Goal: Task Accomplishment & Management: Complete application form

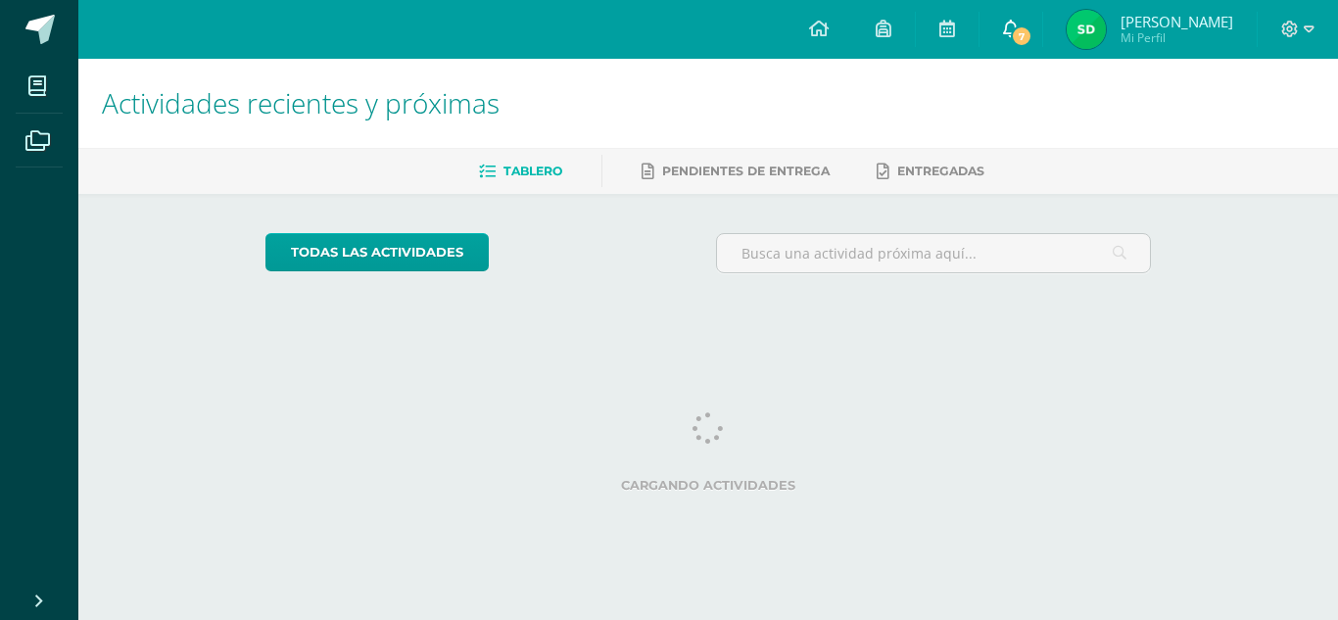
click at [1029, 48] on link "7" at bounding box center [1011, 29] width 63 height 59
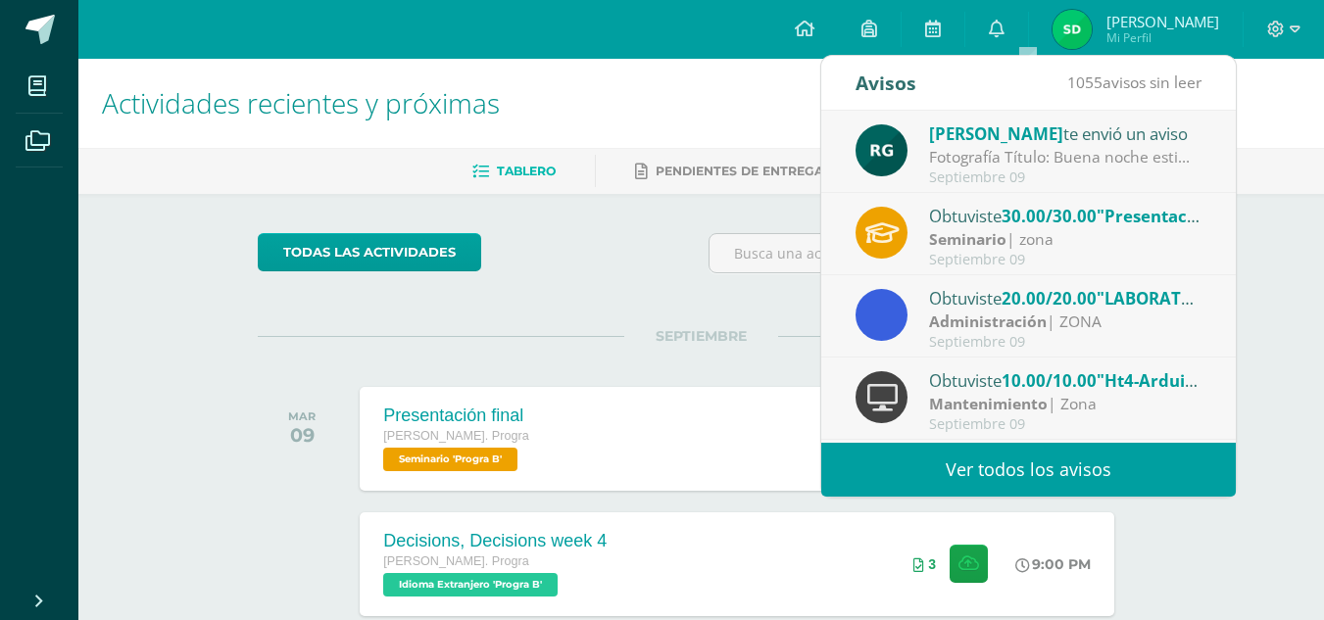
click at [1007, 226] on span "30.00/30.00" at bounding box center [1048, 216] width 95 height 23
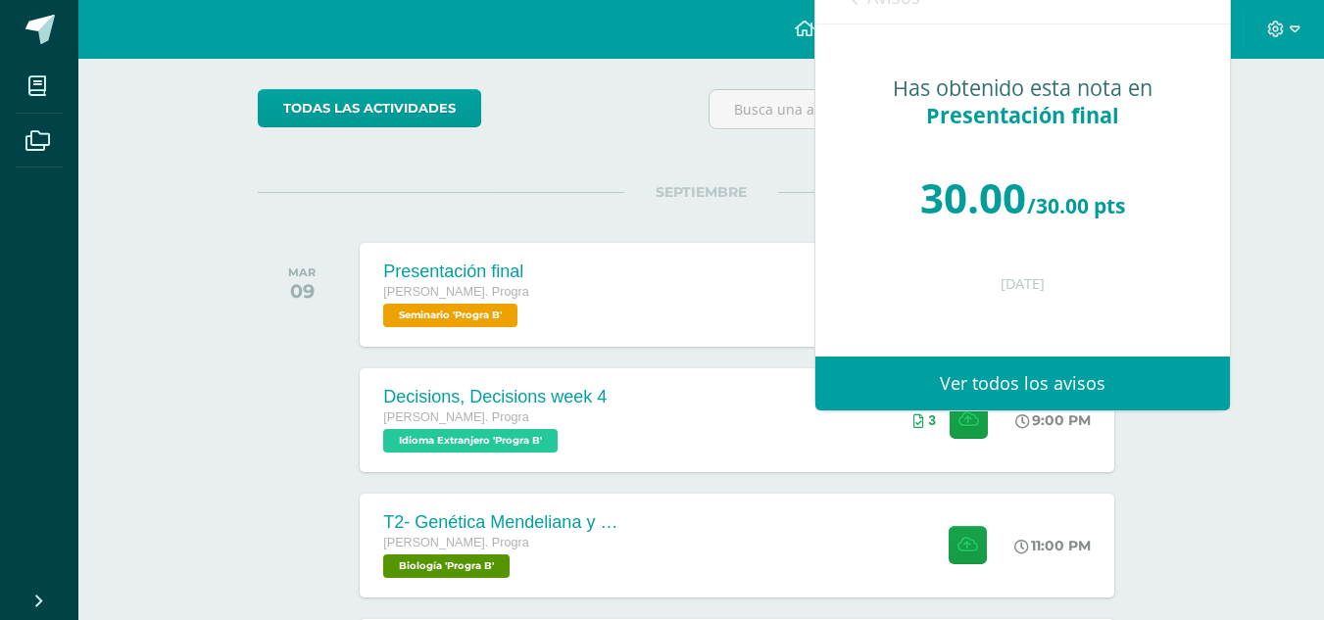
scroll to position [8, 0]
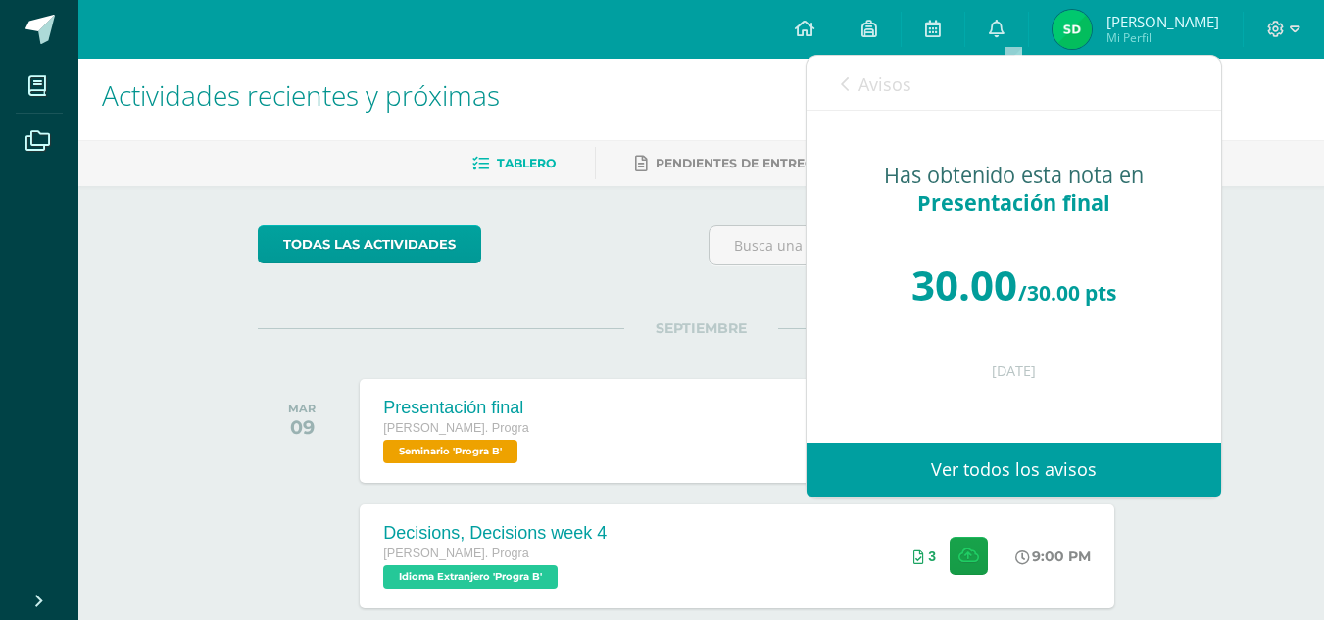
click at [896, 74] on span "Avisos" at bounding box center [884, 85] width 53 height 24
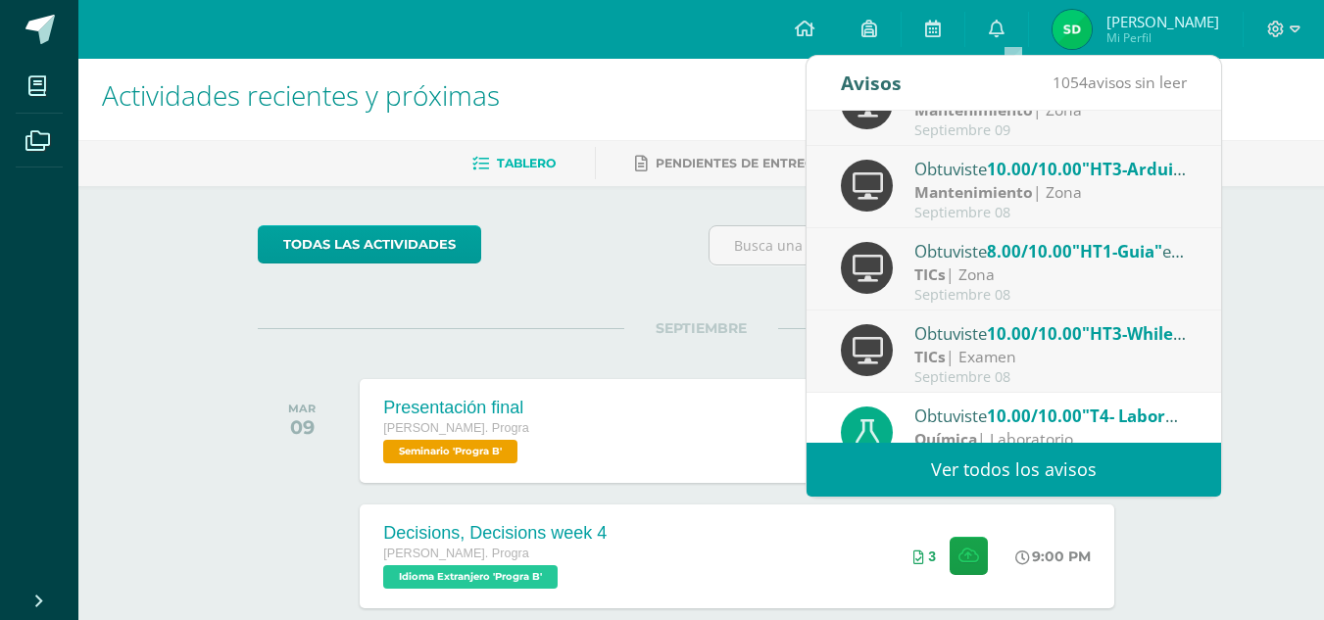
scroll to position [326, 0]
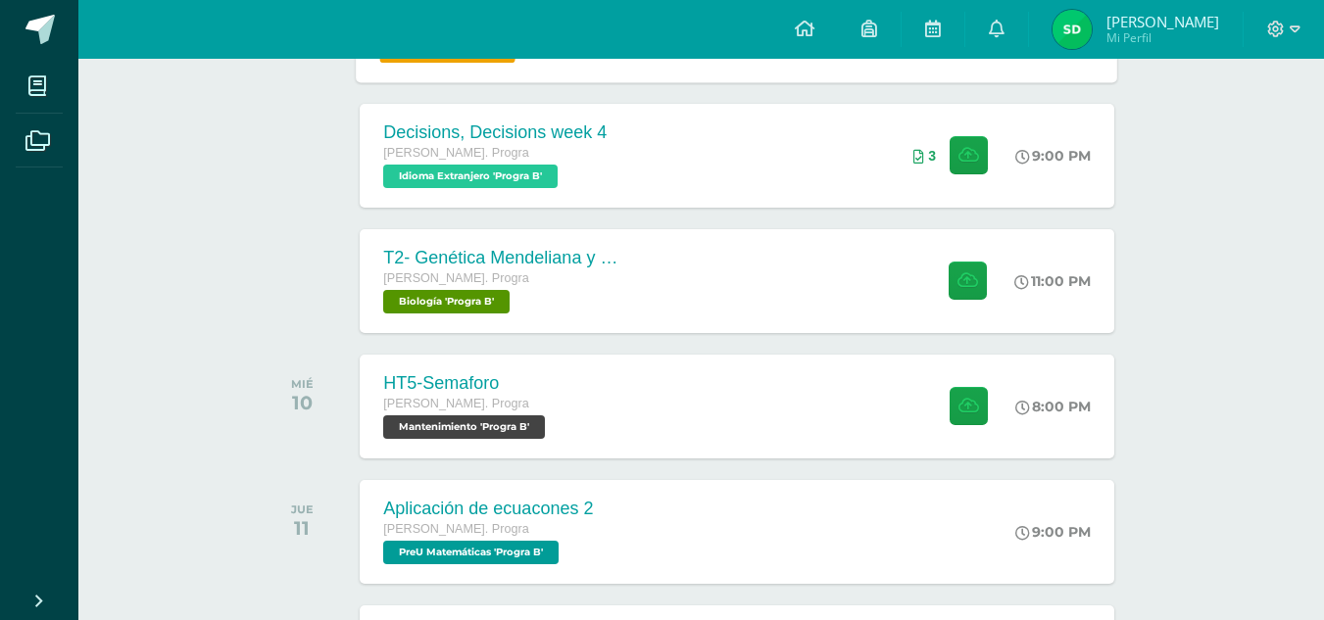
scroll to position [410, 0]
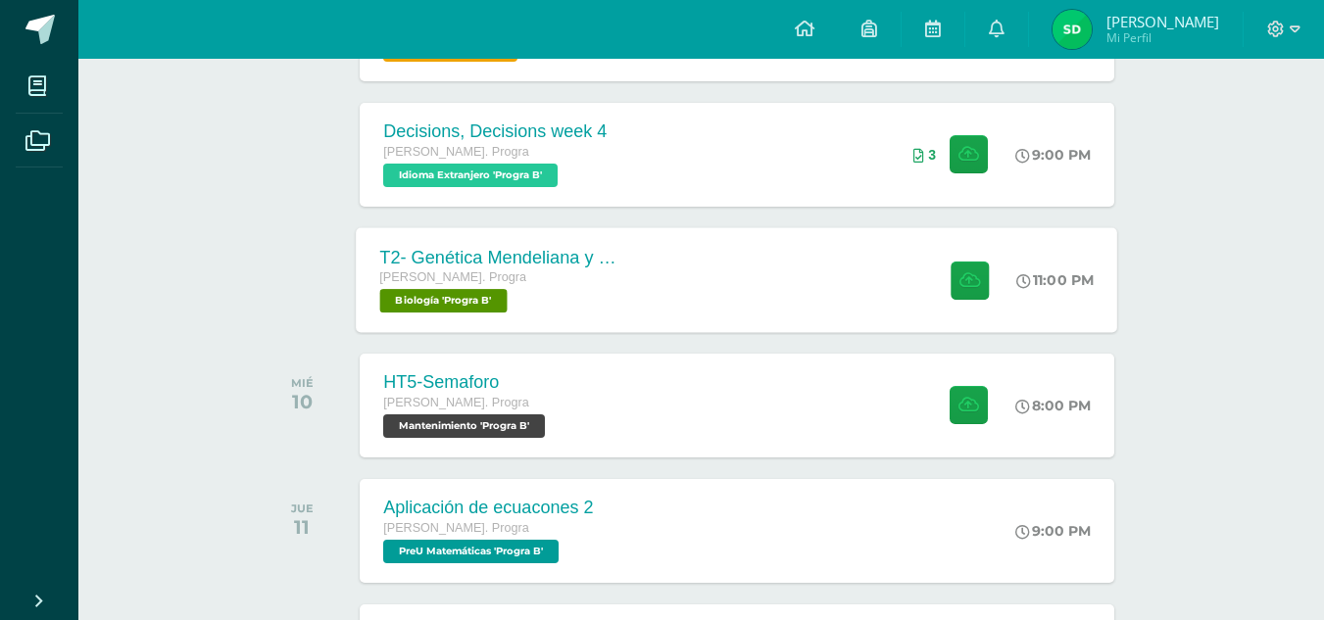
click at [777, 285] on div "T2- Genética Mendeliana y sus aplicaciones Quinto Bach. Progra Biología 'Progra…" at bounding box center [737, 279] width 761 height 105
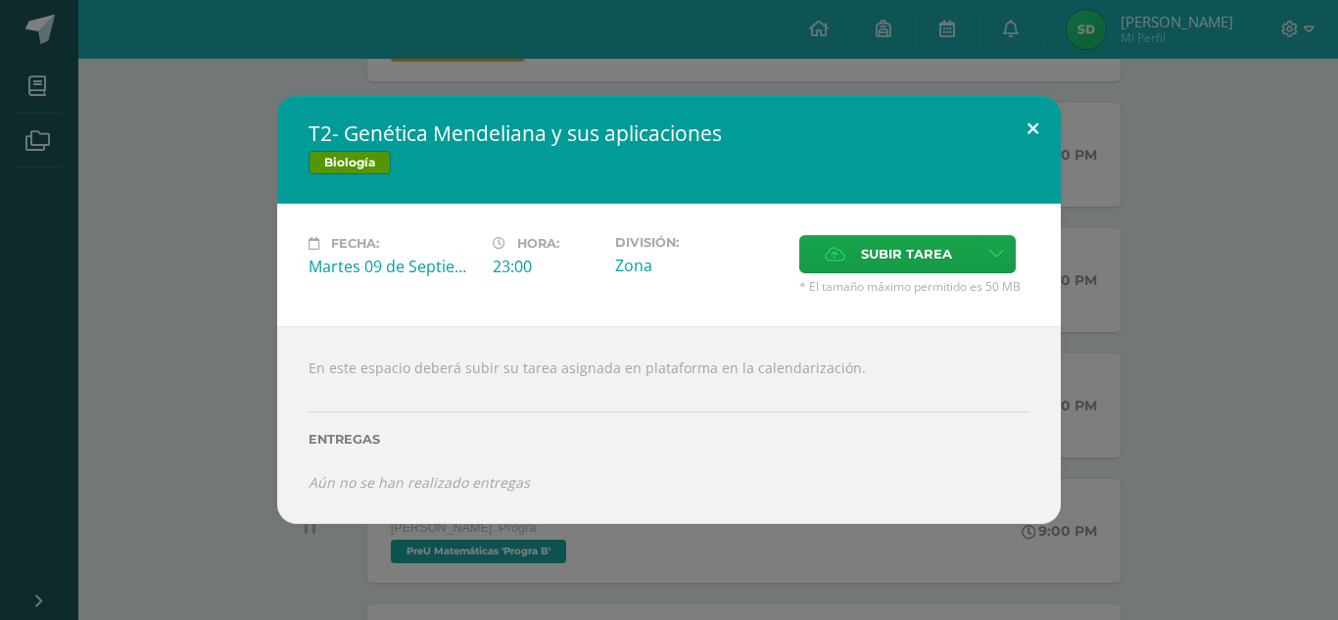
click at [1039, 134] on button at bounding box center [1033, 129] width 56 height 67
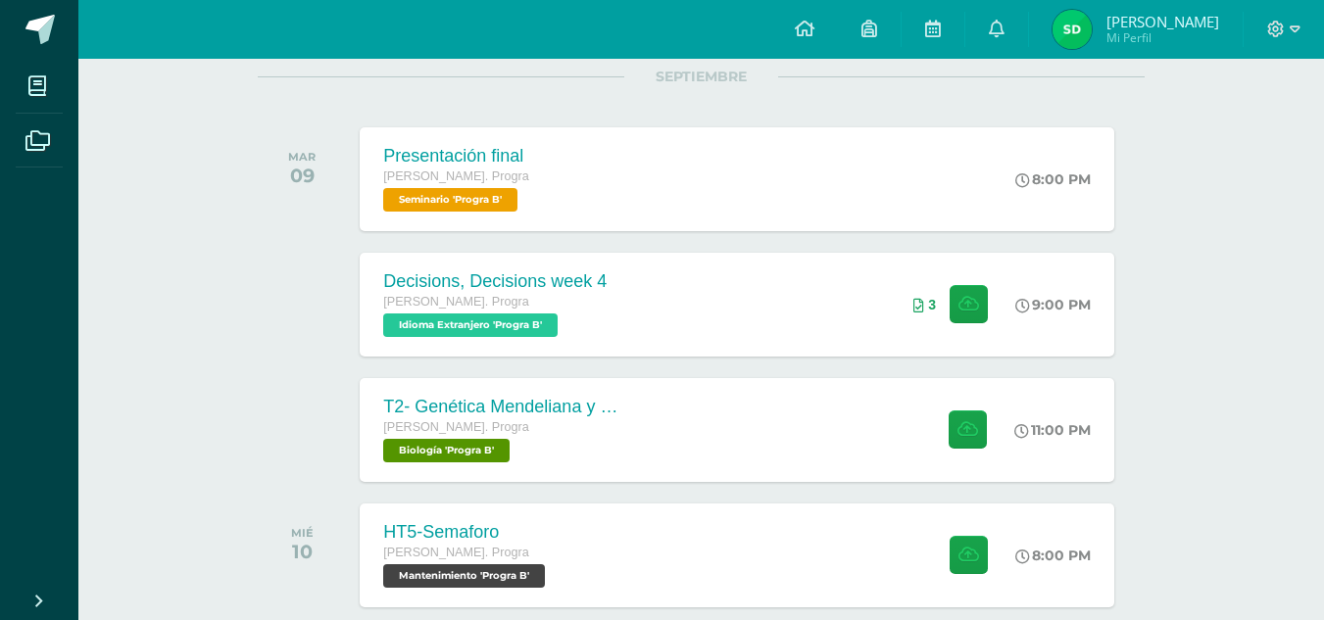
scroll to position [295, 0]
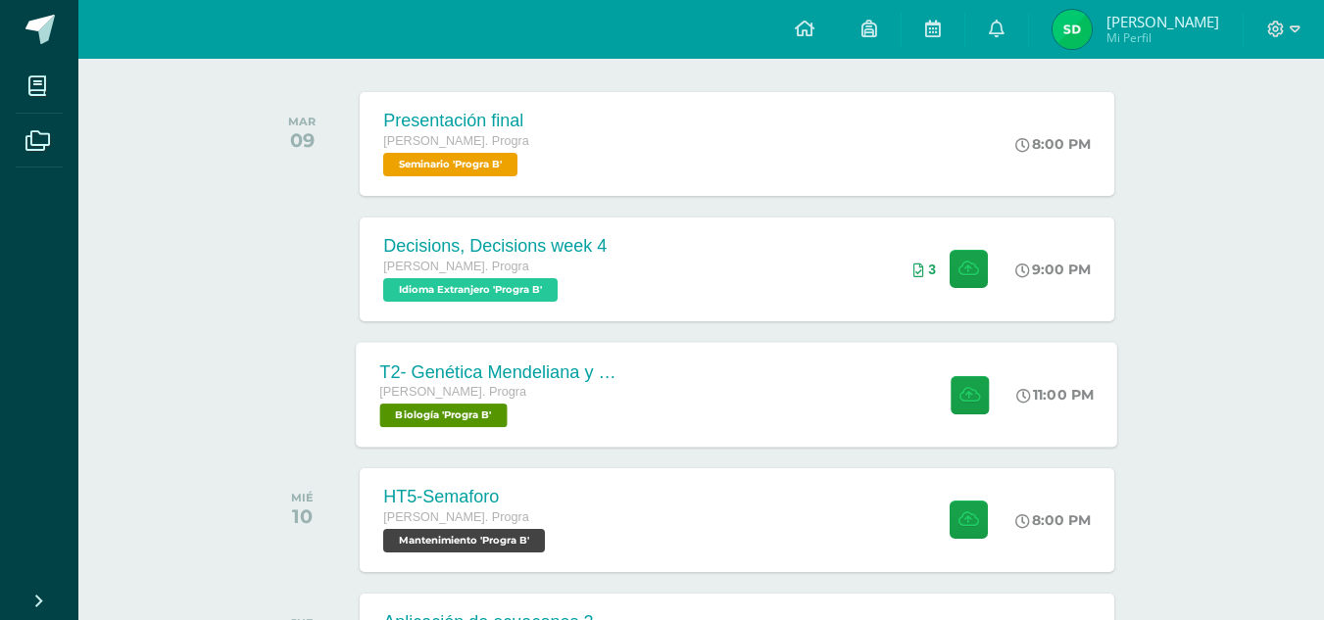
click at [672, 399] on div "T2- Genética Mendeliana y sus aplicaciones Quinto Bach. Progra Biología 'Progra…" at bounding box center [737, 394] width 761 height 105
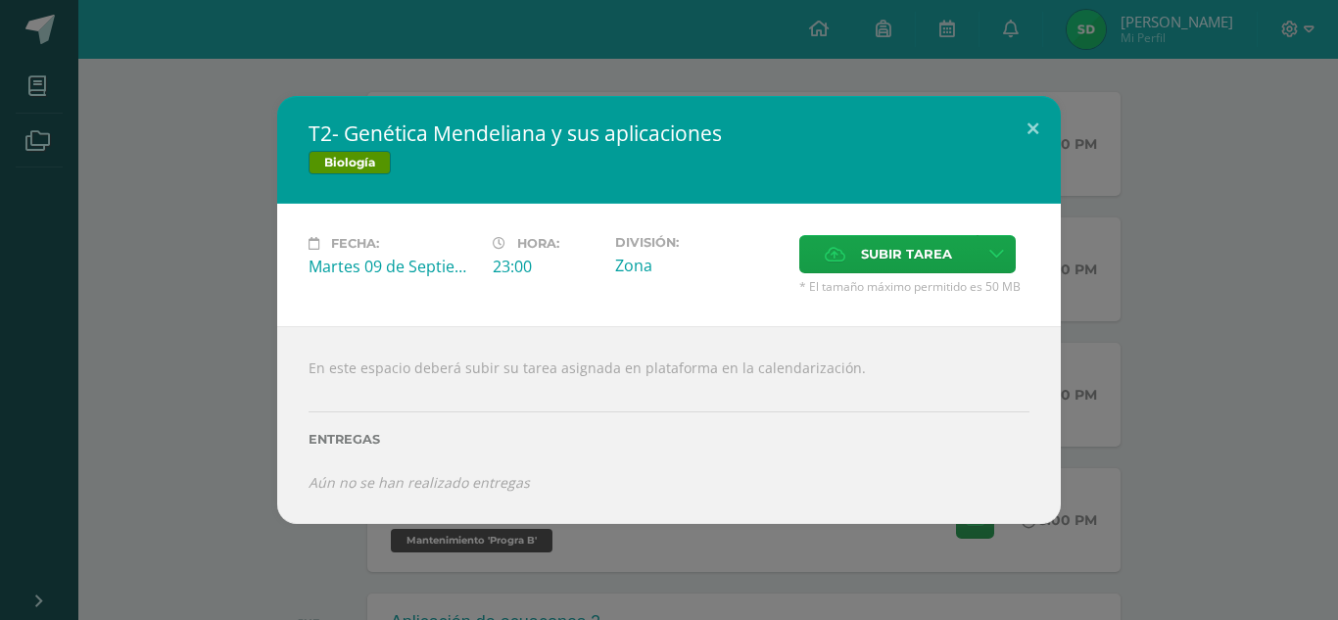
click at [998, 121] on h2 "T2- Genética Mendeliana y sus aplicaciones" at bounding box center [669, 133] width 721 height 27
click at [1014, 124] on button at bounding box center [1033, 129] width 56 height 67
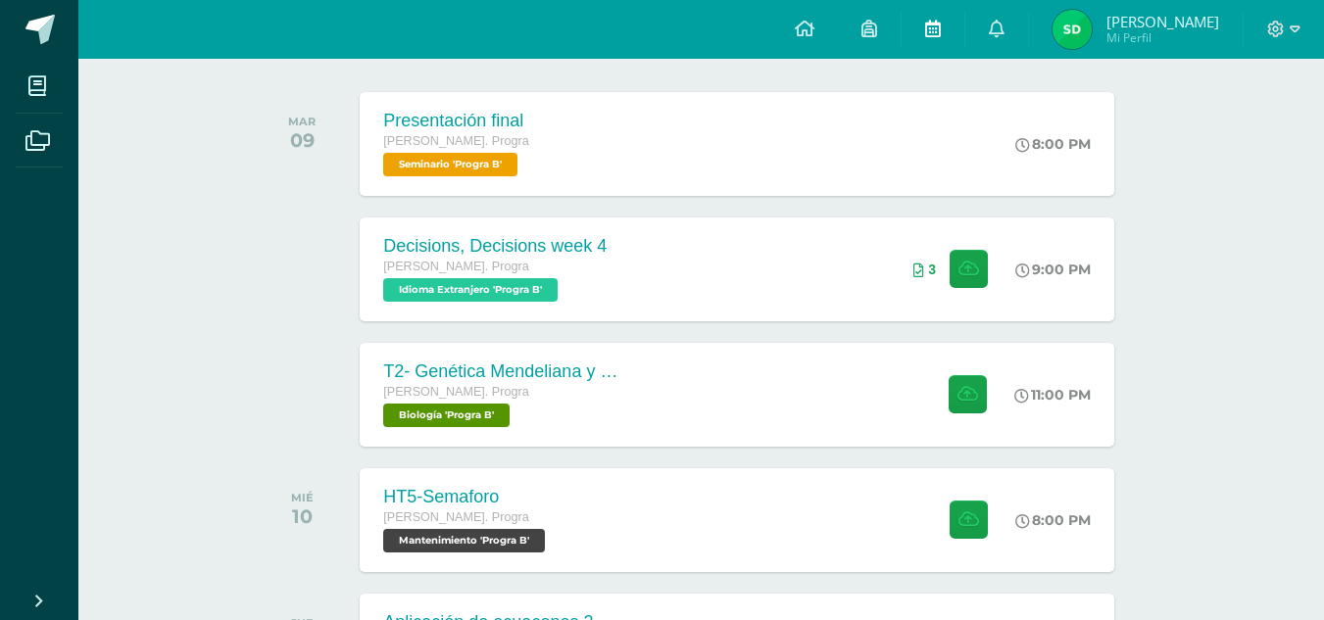
click at [941, 32] on icon at bounding box center [933, 29] width 16 height 18
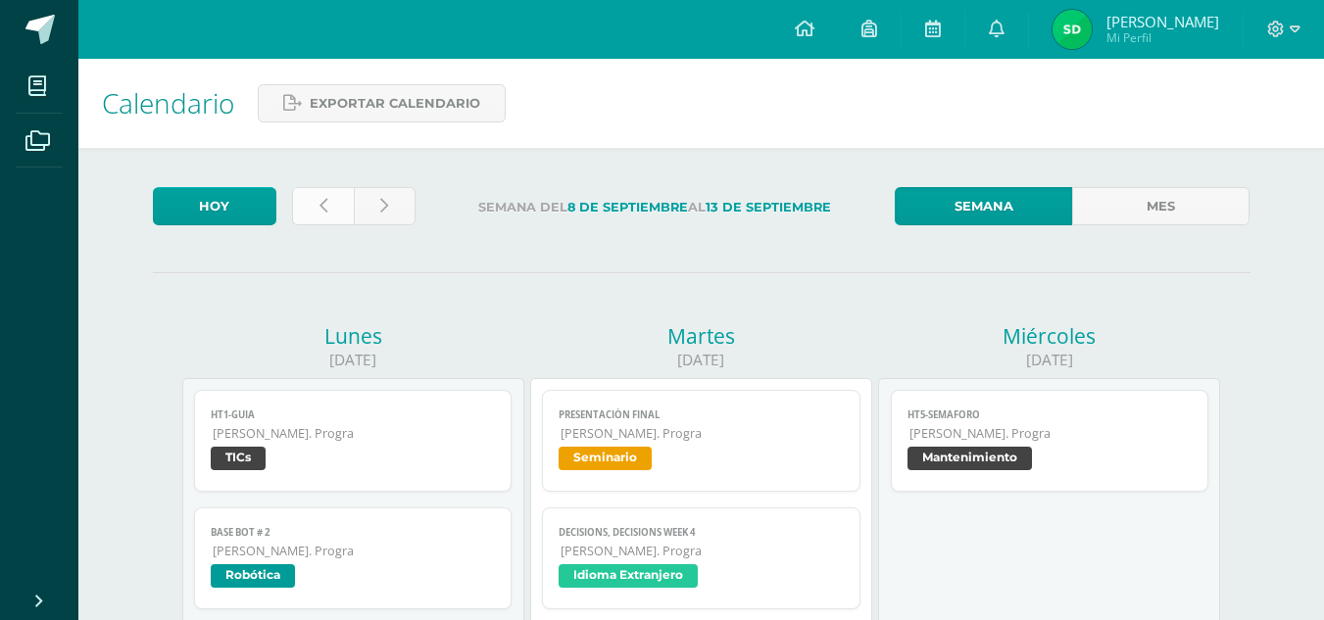
click at [321, 218] on link at bounding box center [323, 206] width 62 height 38
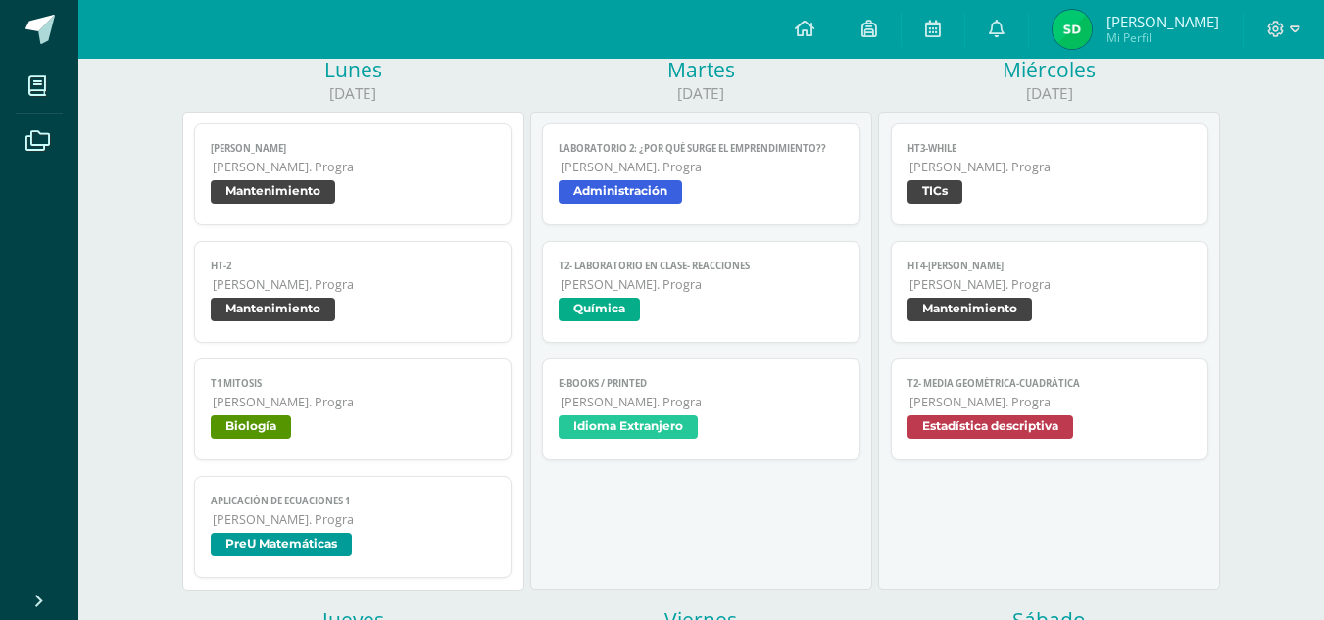
scroll to position [271, 0]
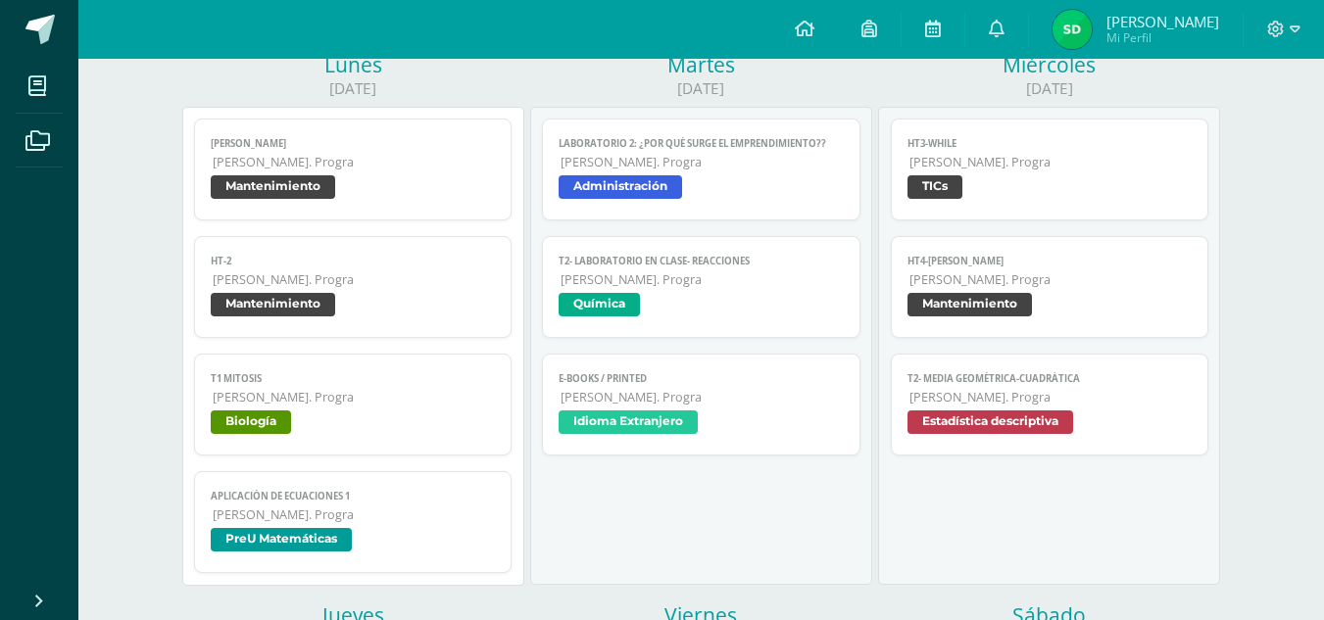
click at [383, 401] on span "[PERSON_NAME]. Progra" at bounding box center [354, 397] width 283 height 17
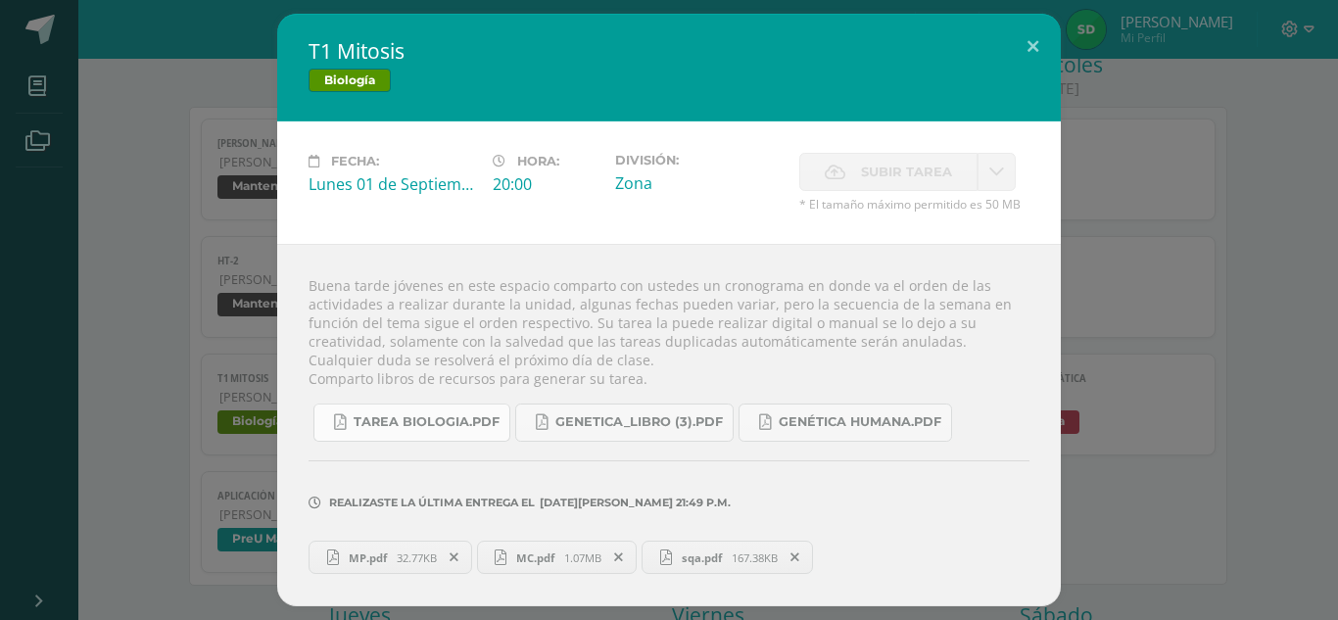
click at [436, 432] on link "Tarea biologia.pdf" at bounding box center [412, 423] width 197 height 38
click at [221, 119] on div "T1 Mitosis Biología Fecha: Lunes 01 de Septiembre Hora: 20:00 División: Zona" at bounding box center [669, 310] width 1323 height 593
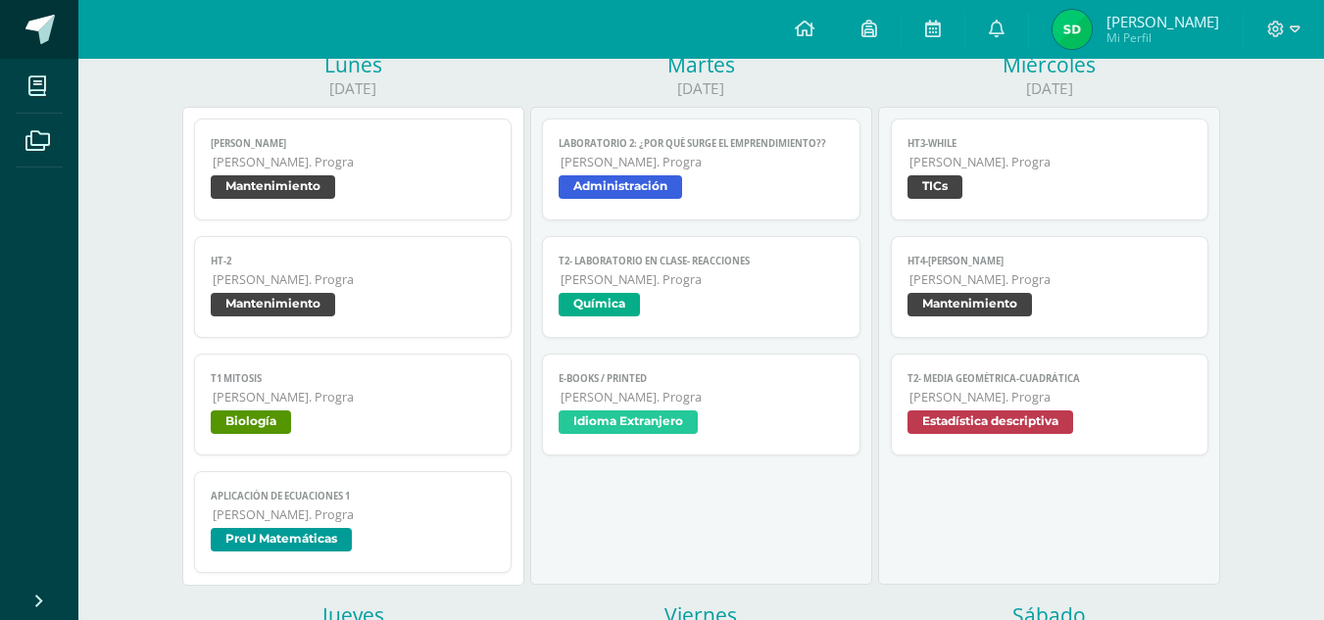
click at [27, 20] on span at bounding box center [39, 29] width 29 height 29
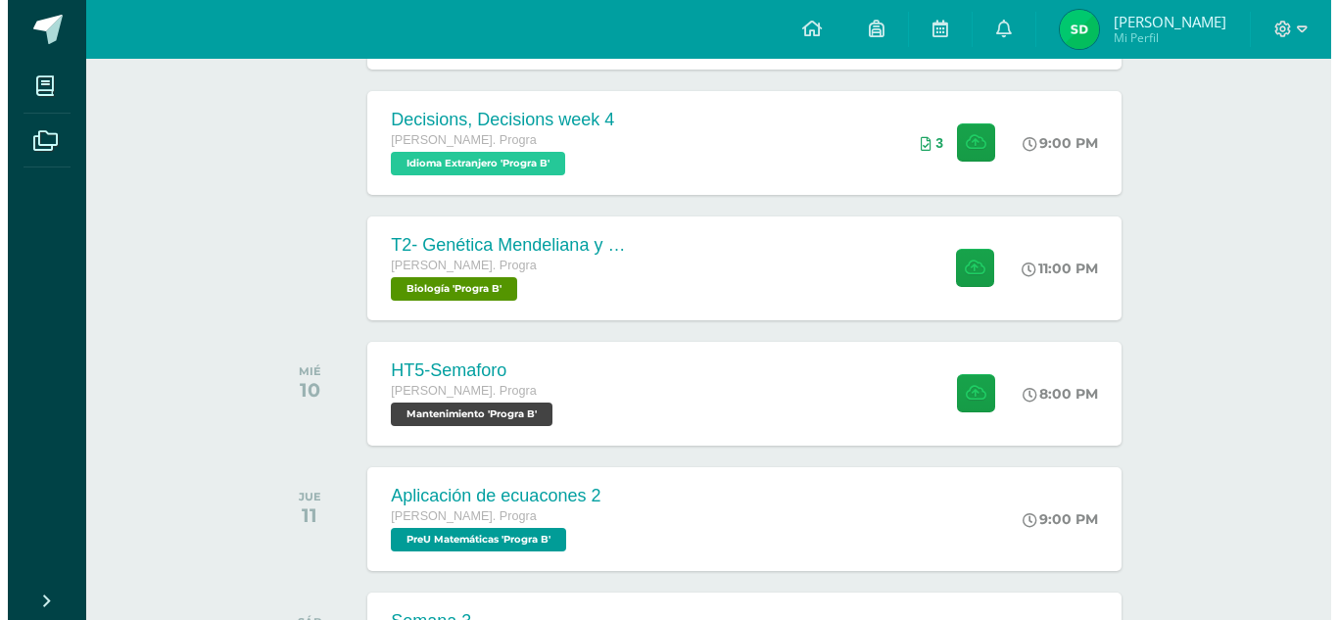
scroll to position [422, 0]
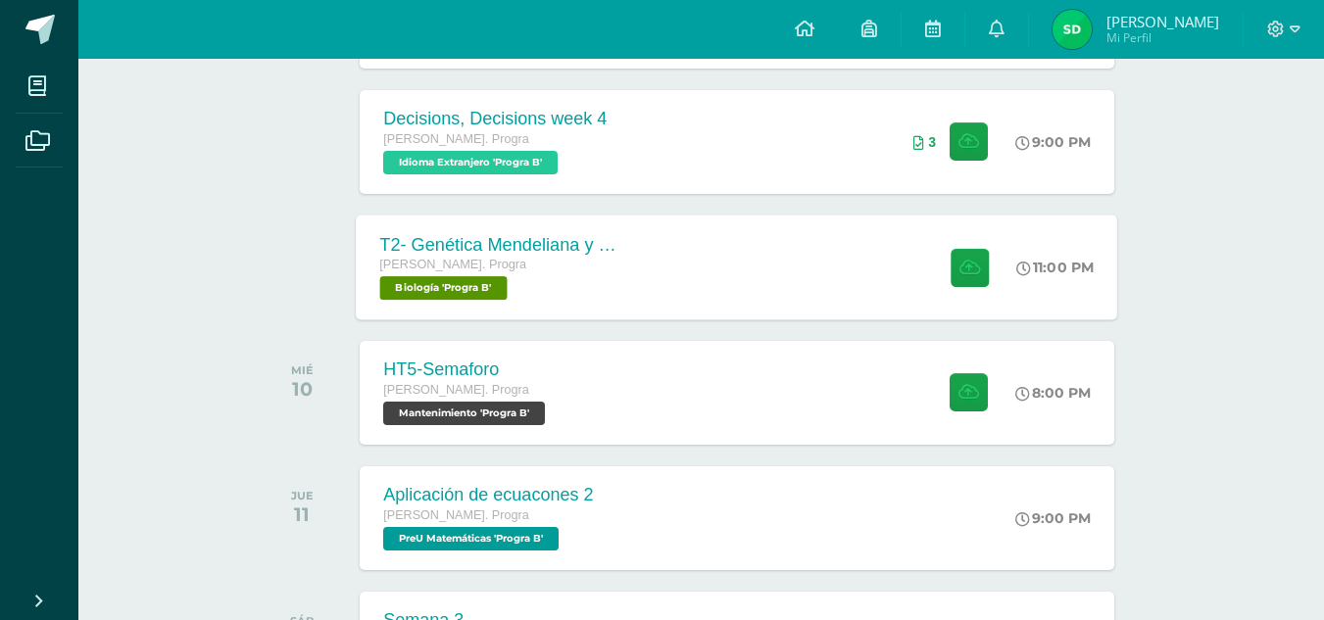
click at [458, 256] on div "[PERSON_NAME]. Progra" at bounding box center [498, 266] width 237 height 22
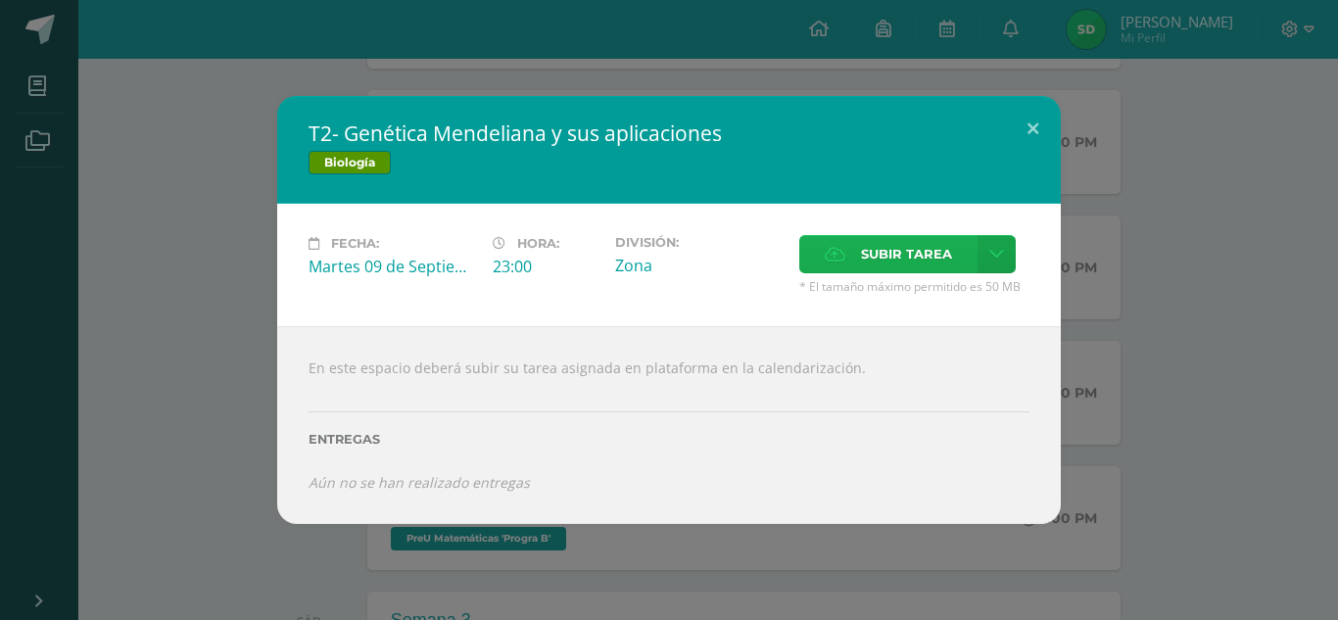
click at [844, 255] on icon at bounding box center [835, 254] width 21 height 13
click at [0, 0] on input "Subir tarea" at bounding box center [0, 0] width 0 height 0
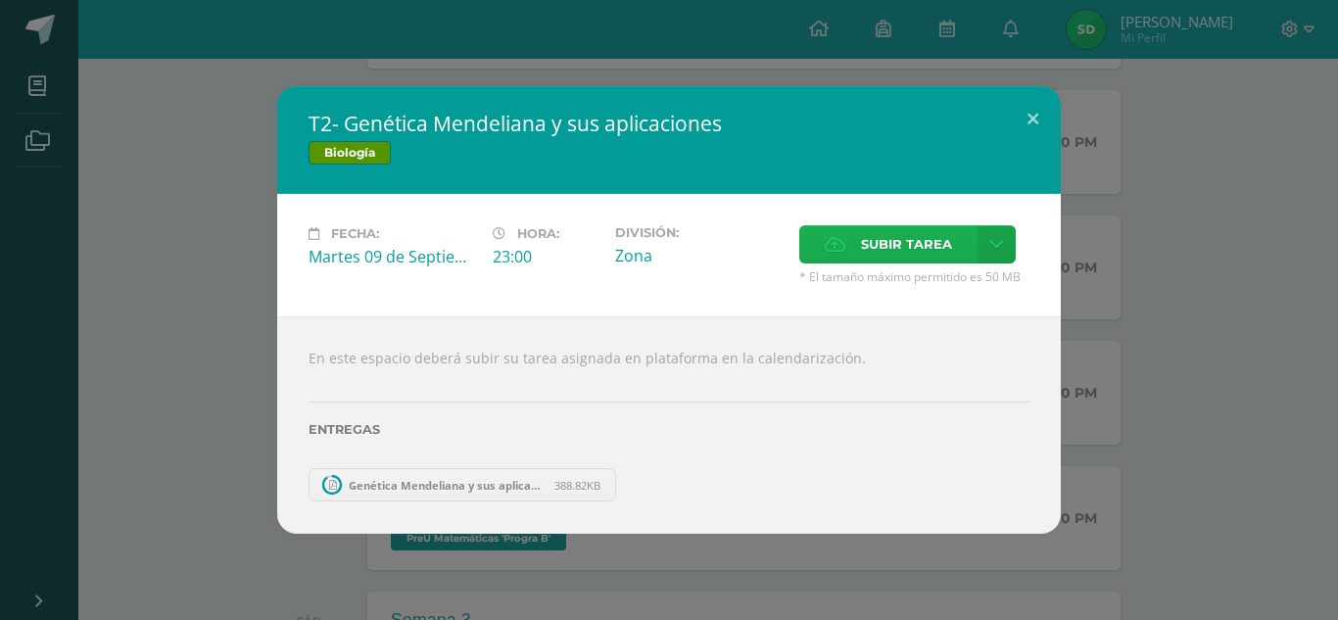
click at [857, 256] on label "Subir tarea" at bounding box center [888, 244] width 178 height 38
click at [0, 0] on input "Subir tarea" at bounding box center [0, 0] width 0 height 0
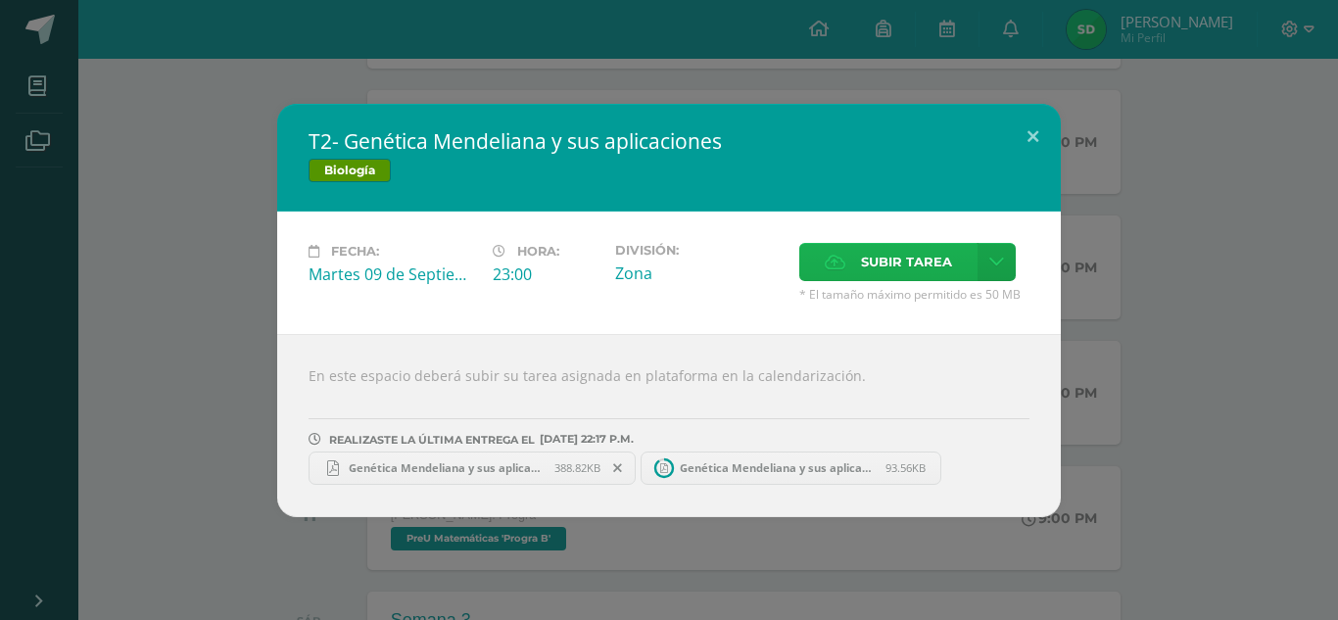
click at [923, 256] on span "Subir tarea" at bounding box center [906, 262] width 91 height 36
click at [0, 0] on input "Subir tarea" at bounding box center [0, 0] width 0 height 0
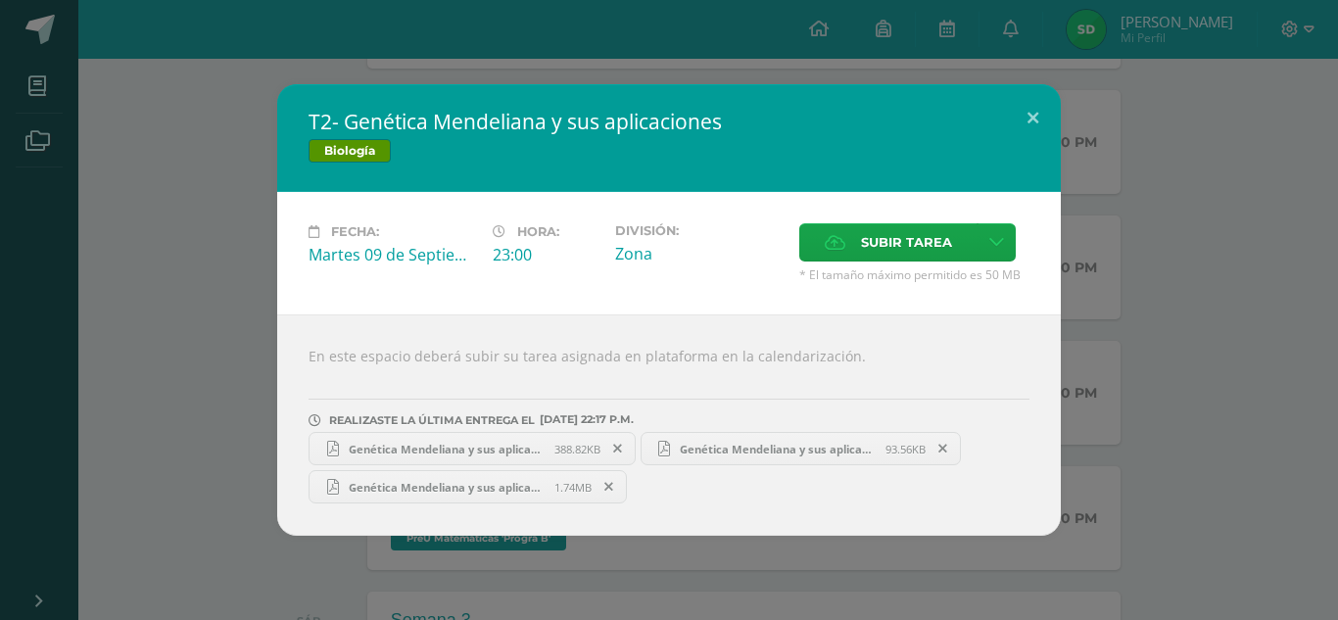
click at [447, 440] on link "Genética Mendeliana y sus aplicaciones S .pdf 388.82KB" at bounding box center [472, 448] width 327 height 33
click at [718, 451] on span "Genética Mendeliana y sus aplicaciones mcc.pdf" at bounding box center [778, 449] width 216 height 15
click at [543, 487] on span "Genética Mendeliana y sus aplicaciones ms.pdf" at bounding box center [447, 487] width 216 height 15
